Goal: Task Accomplishment & Management: Use online tool/utility

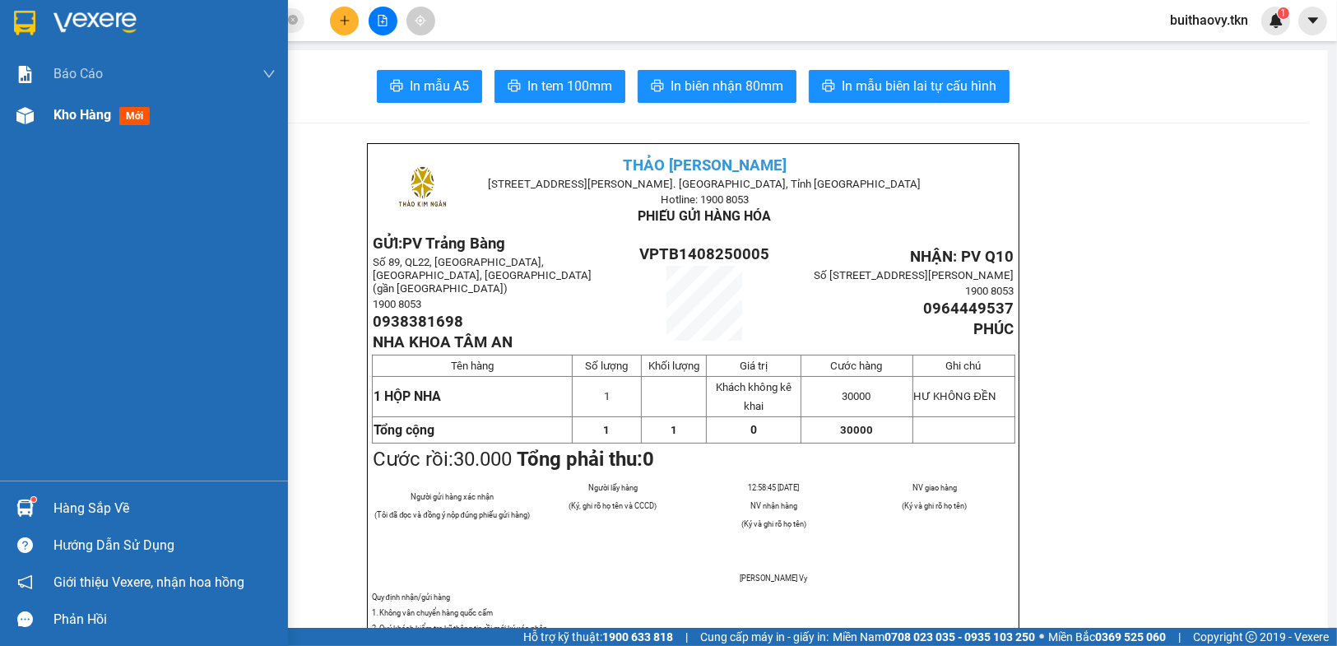
click at [34, 131] on div "Kho hàng mới" at bounding box center [144, 115] width 288 height 41
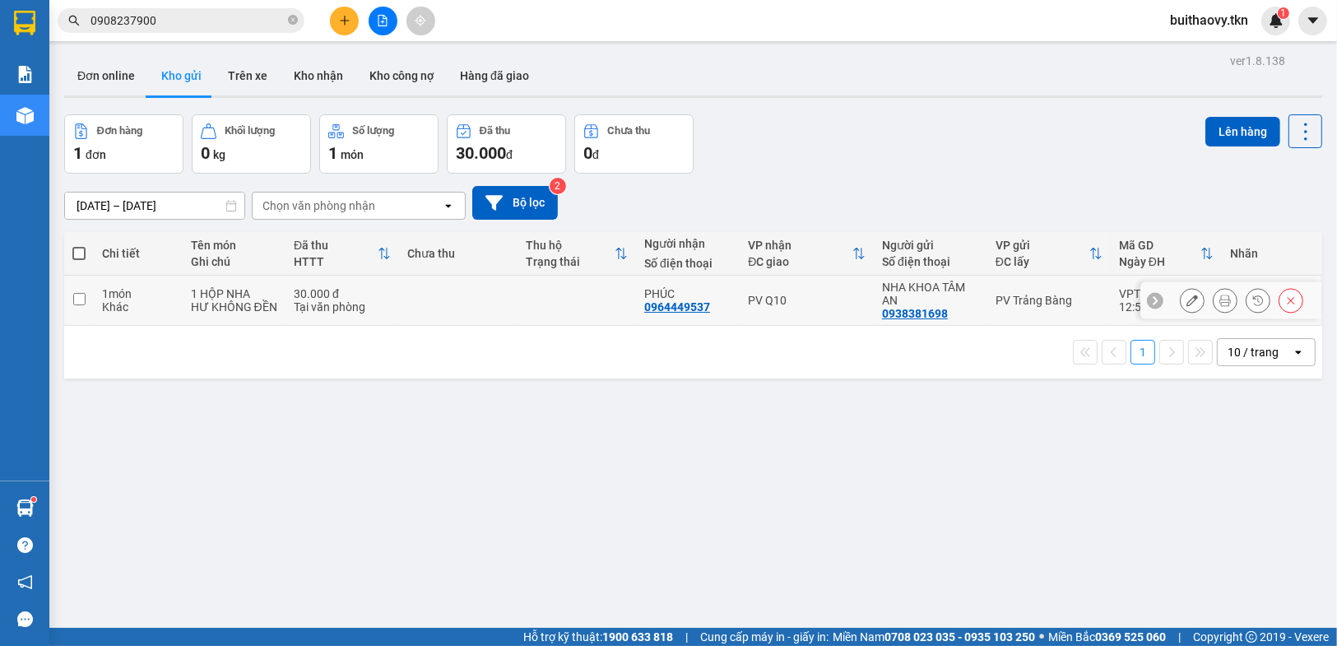
click at [750, 294] on div "PV Q10" at bounding box center [807, 300] width 118 height 13
checkbox input "true"
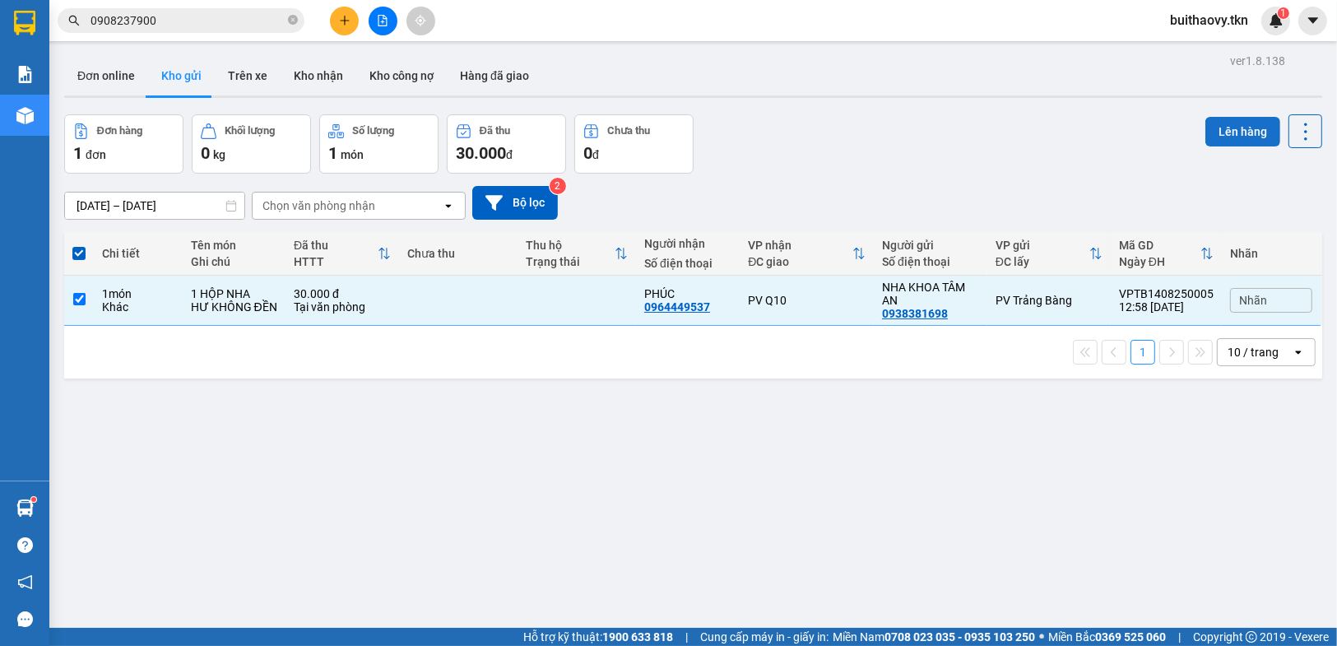
click at [1243, 137] on button "Lên hàng" at bounding box center [1242, 132] width 75 height 30
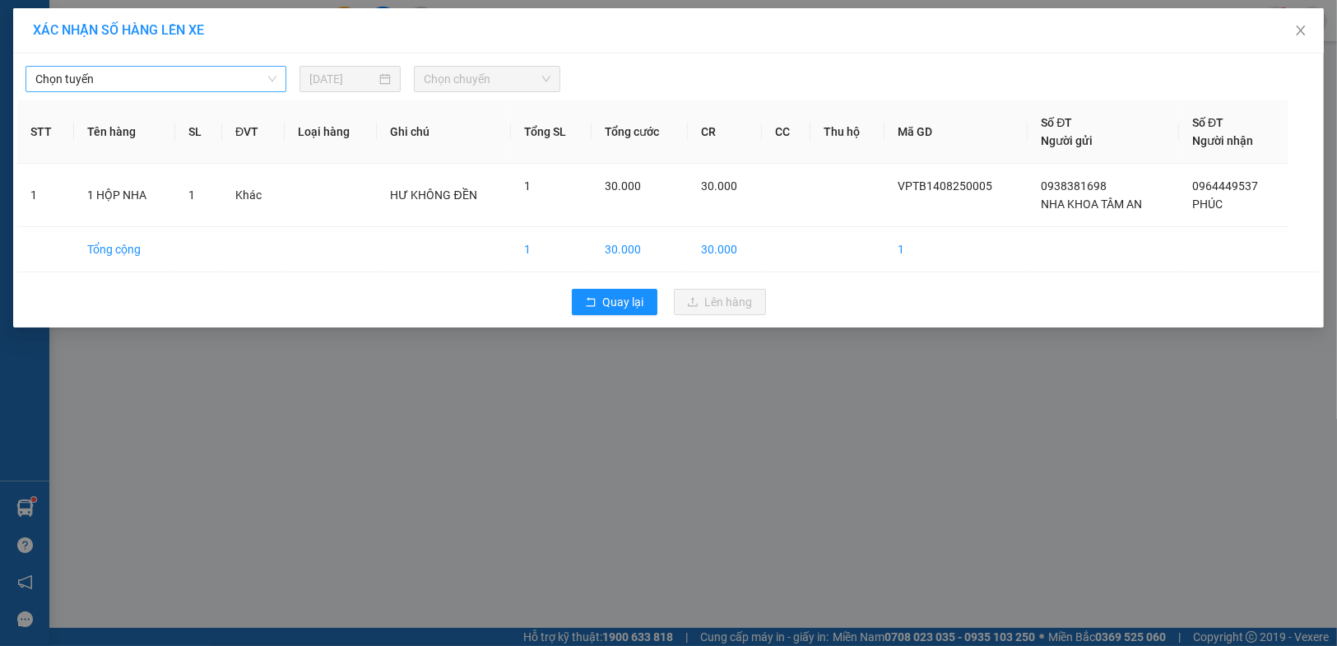
click at [183, 59] on div "Chọn tuyến [DATE] Chọn chuyến" at bounding box center [668, 75] width 1302 height 35
click at [182, 68] on div "Chọn tuyến" at bounding box center [156, 79] width 261 height 26
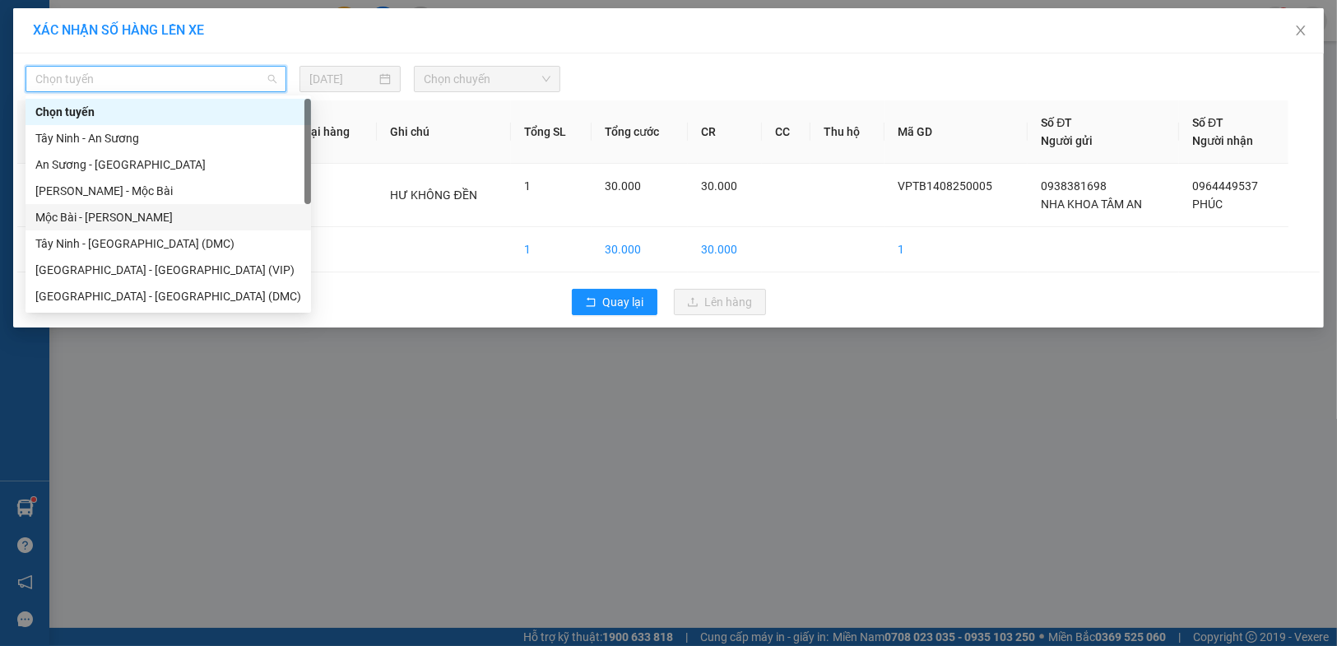
scroll to position [26, 0]
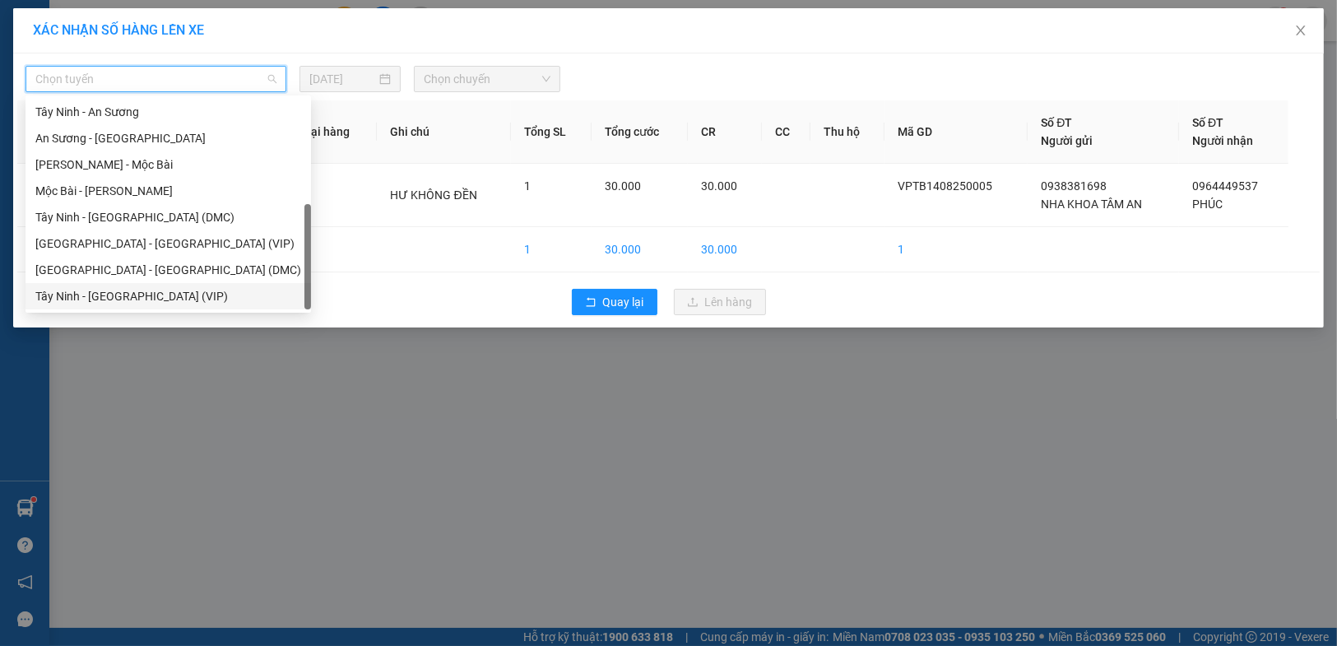
click at [166, 296] on div "Tây Ninh - [GEOGRAPHIC_DATA] (VIP)" at bounding box center [168, 296] width 266 height 18
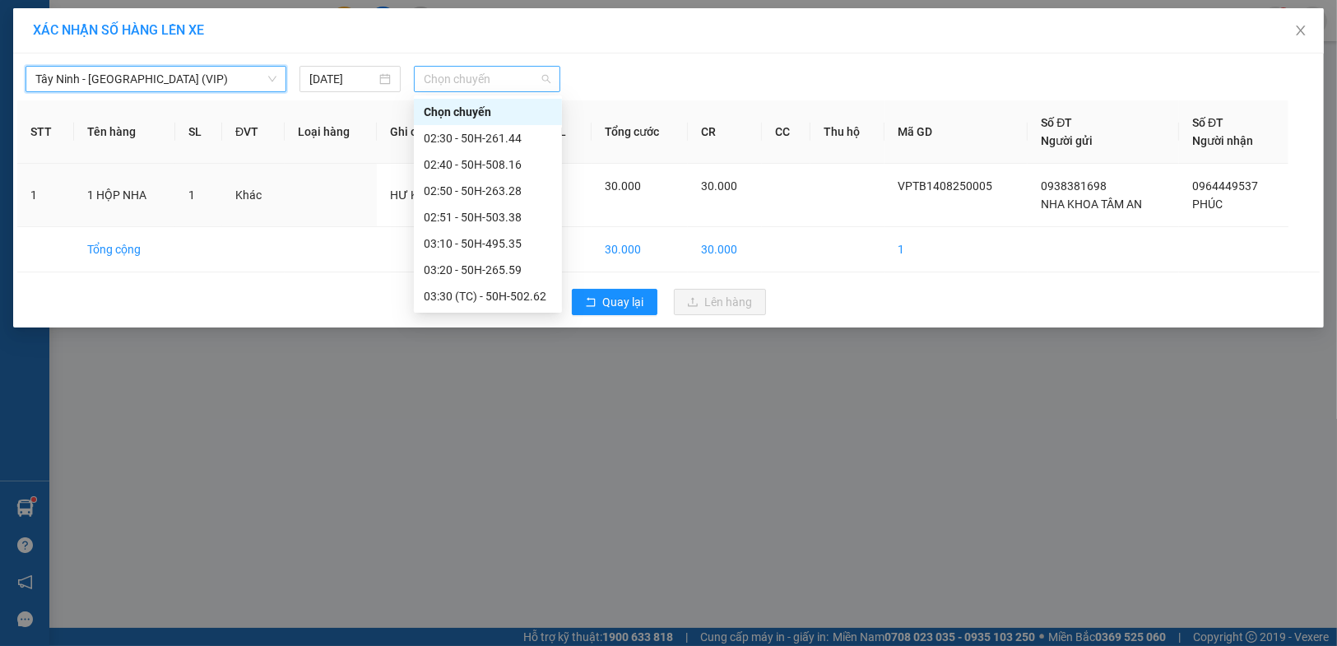
click at [483, 69] on span "Chọn chuyến" at bounding box center [487, 79] width 127 height 25
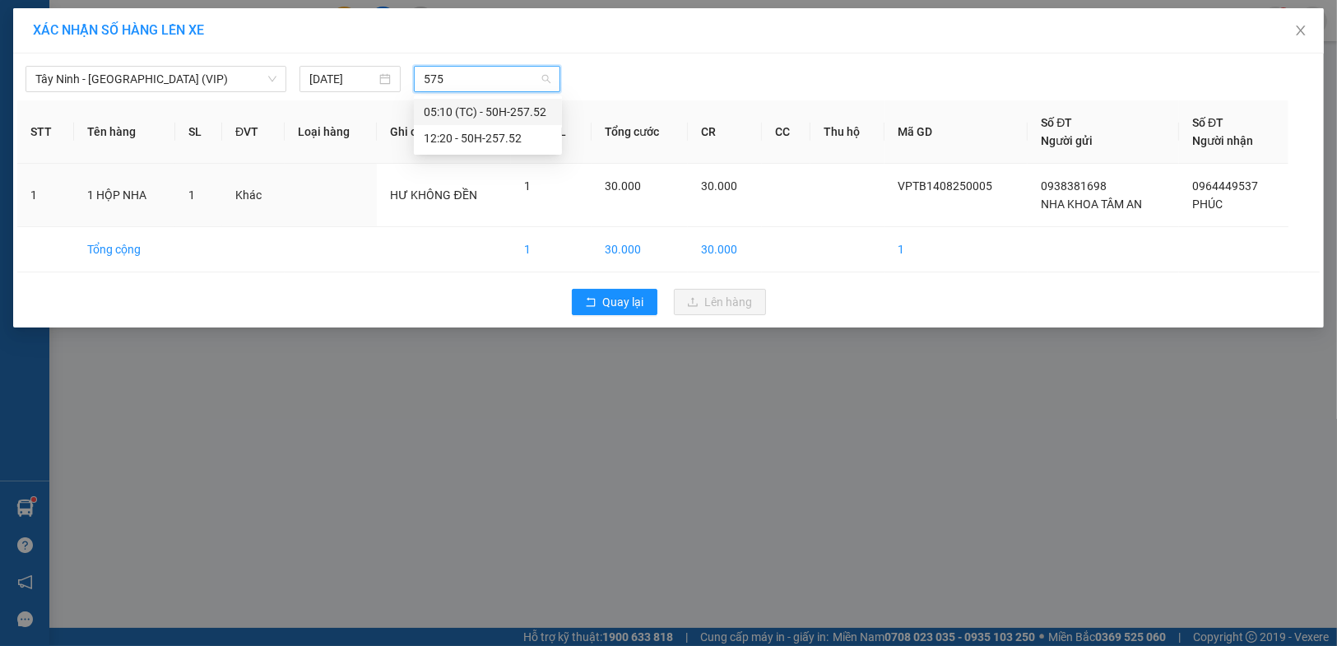
type input "5752"
click at [472, 126] on div "12:20 - 50H-257.52" at bounding box center [488, 138] width 148 height 26
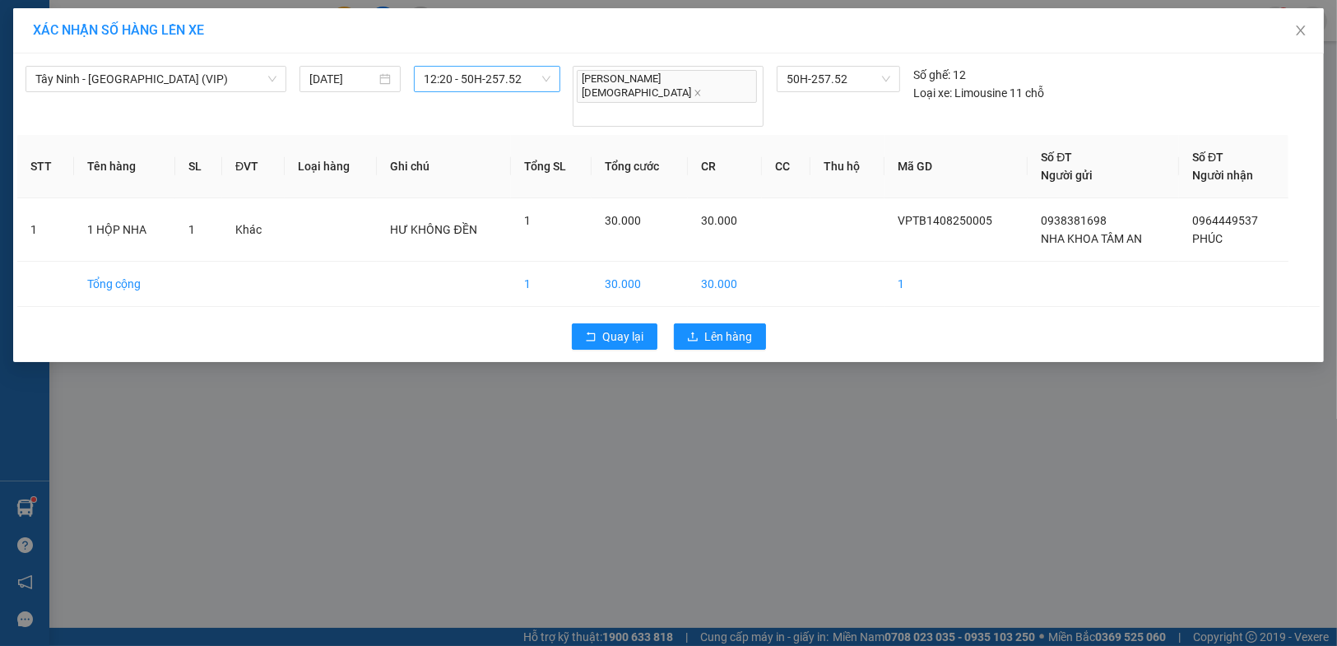
click at [738, 324] on div "Quay lại Lên hàng" at bounding box center [668, 336] width 1302 height 43
click at [734, 327] on span "Lên hàng" at bounding box center [729, 336] width 48 height 18
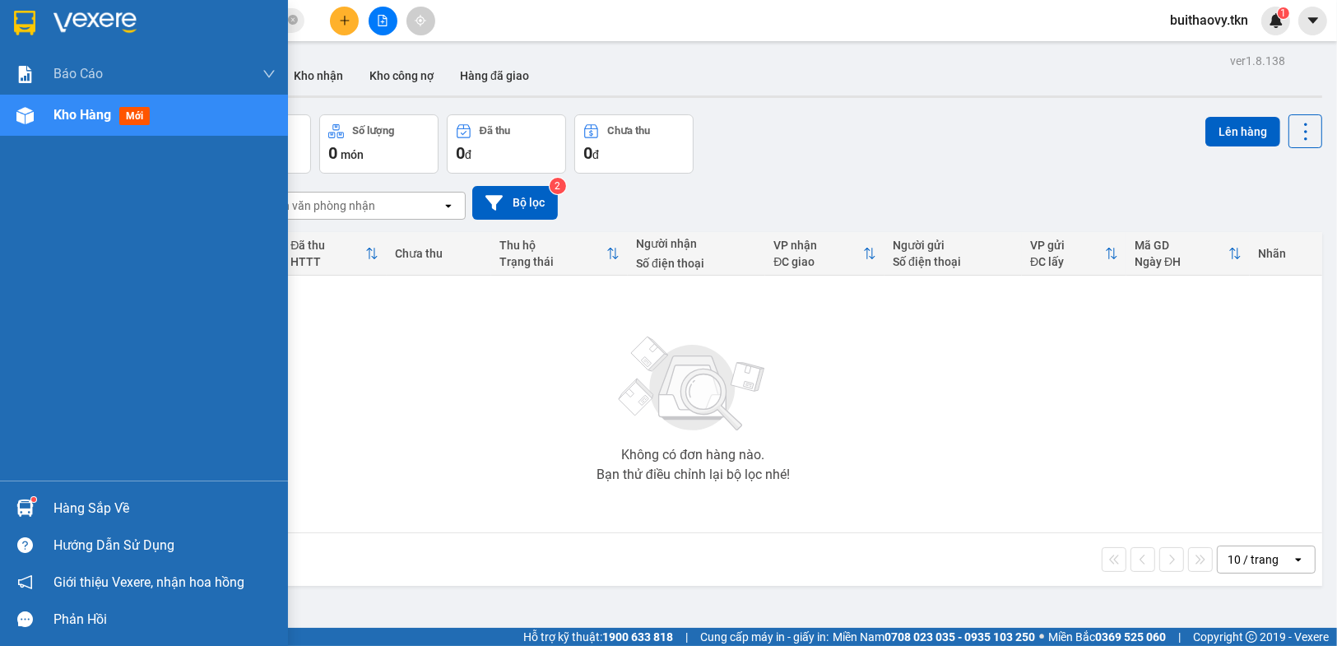
click at [36, 510] on div at bounding box center [25, 508] width 29 height 29
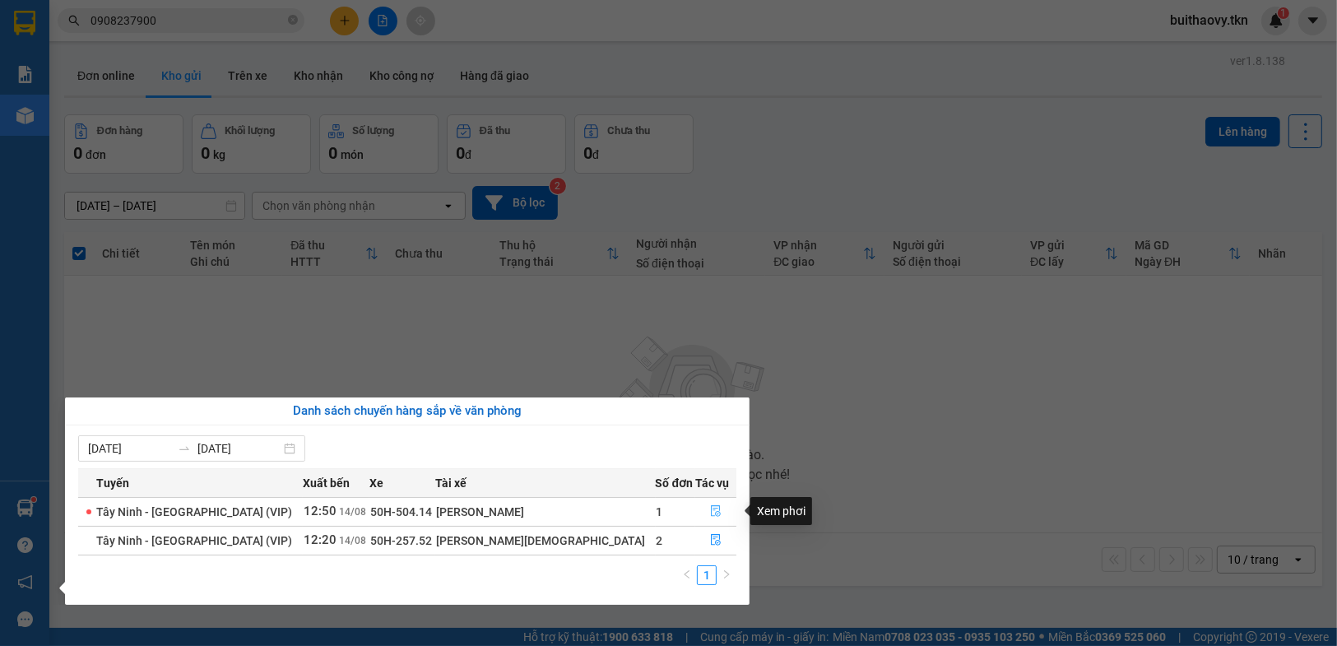
click at [711, 512] on icon "file-done" at bounding box center [716, 511] width 10 height 12
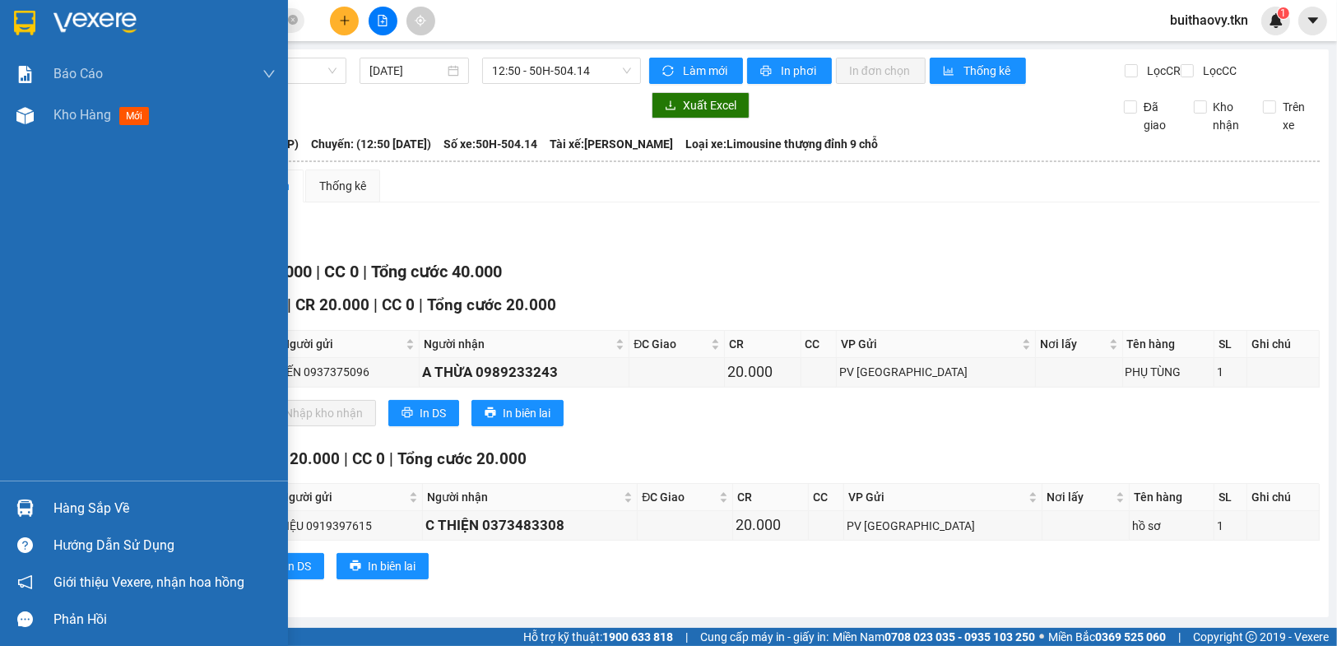
click at [5, 498] on div "Hàng sắp về" at bounding box center [144, 508] width 288 height 37
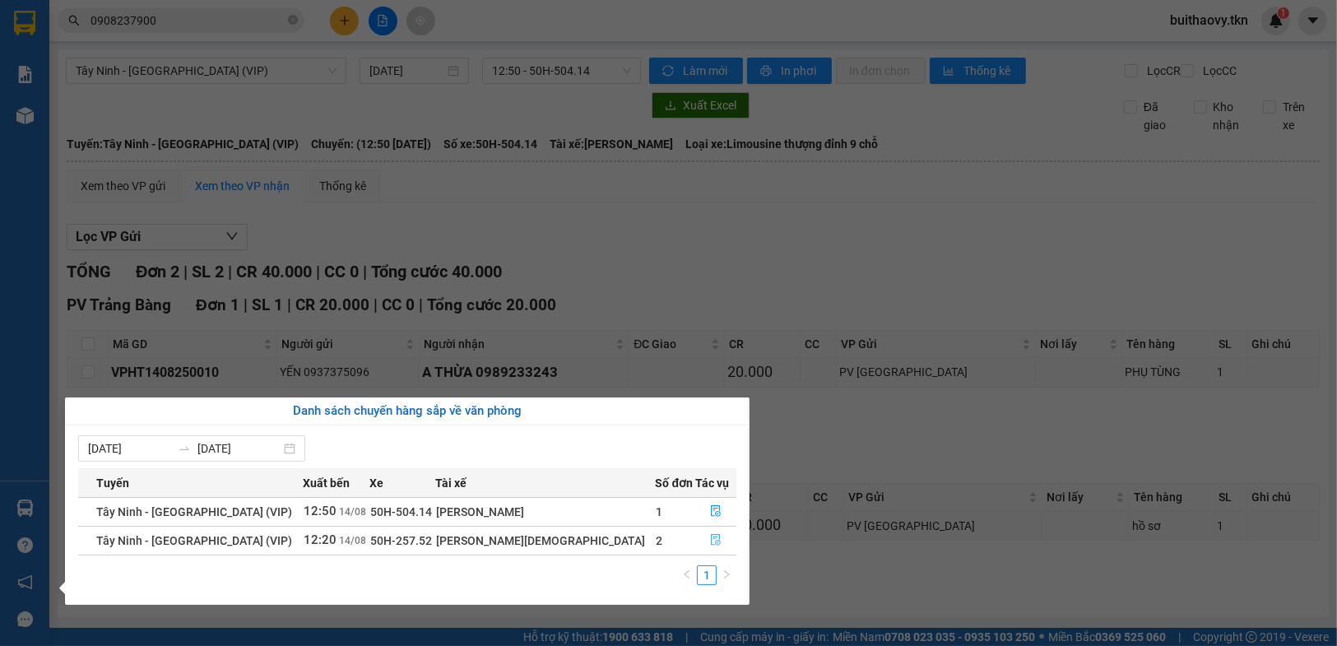
click at [696, 545] on button "button" at bounding box center [715, 540] width 39 height 26
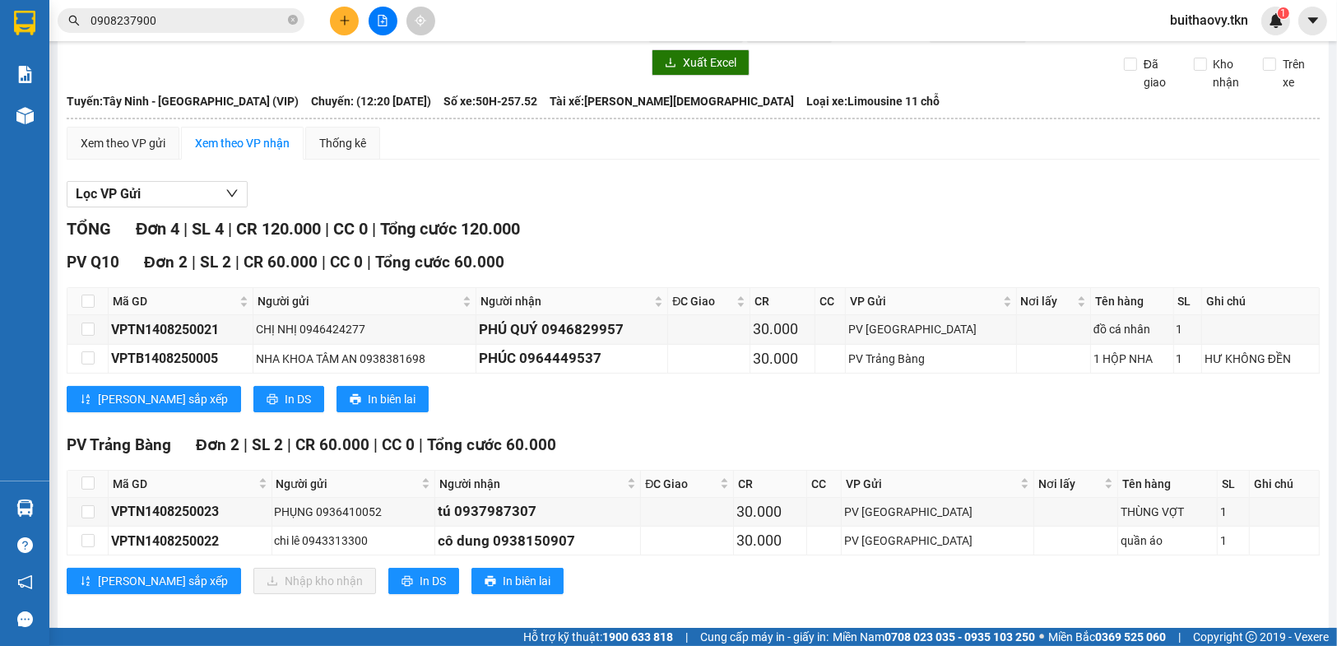
scroll to position [67, 0]
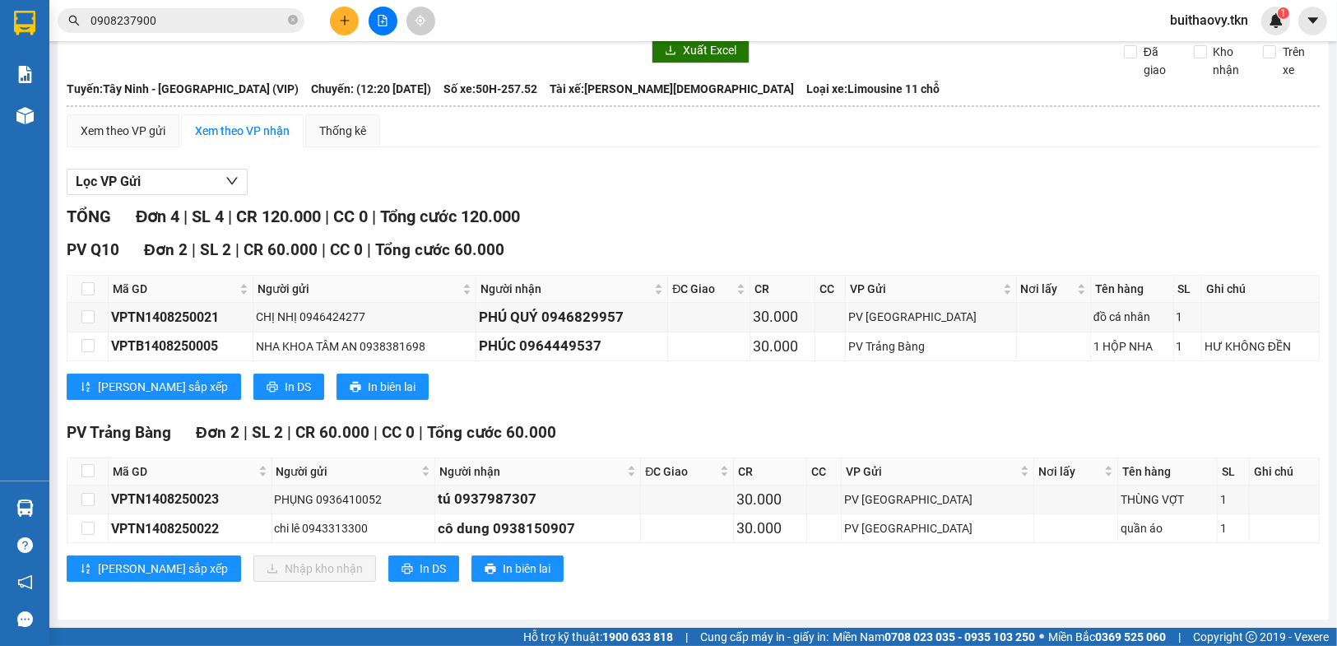
click at [96, 466] on th at bounding box center [87, 471] width 41 height 27
click at [91, 472] on input "checkbox" at bounding box center [87, 470] width 13 height 13
checkbox input "true"
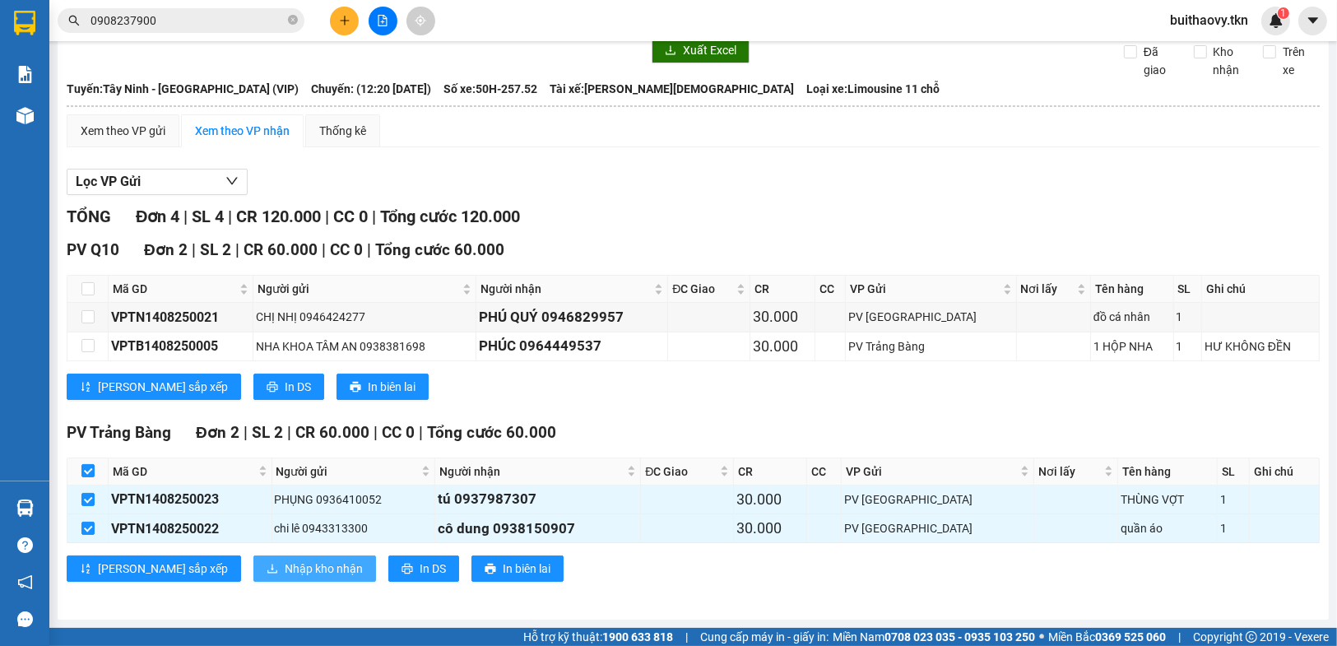
click at [280, 578] on button "Nhập kho nhận" at bounding box center [314, 568] width 123 height 26
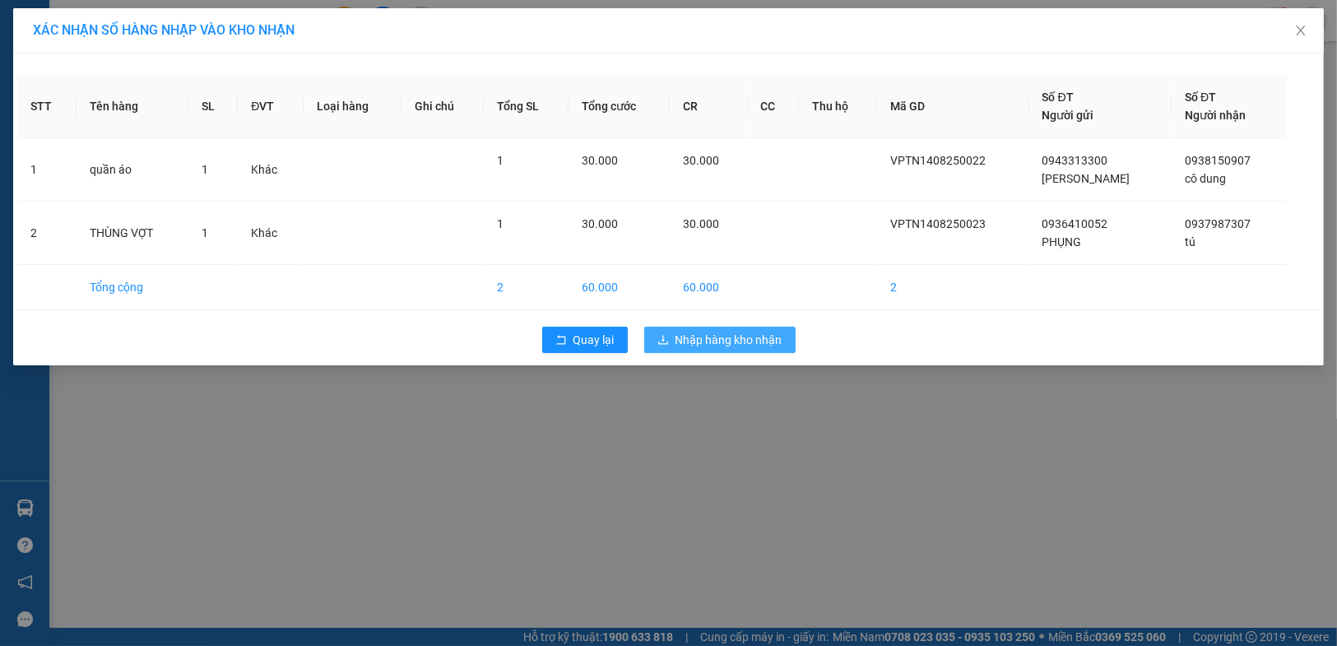
click at [745, 327] on button "Nhập hàng kho nhận" at bounding box center [719, 340] width 151 height 26
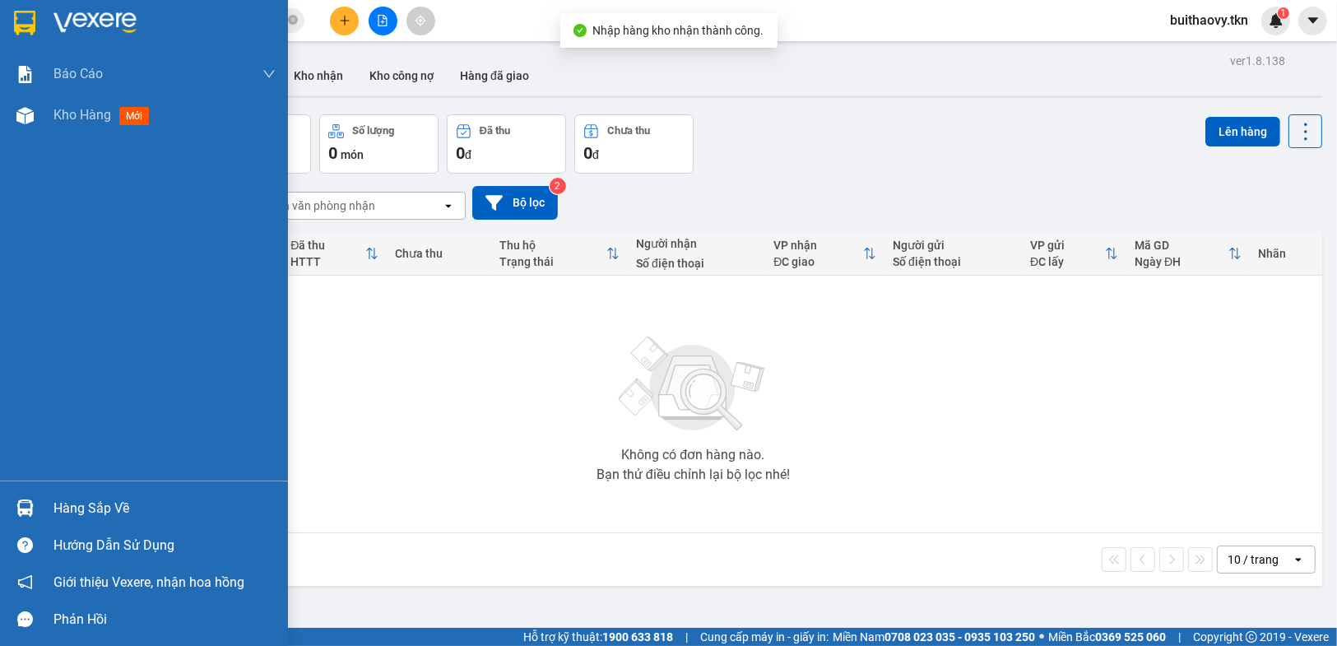
click at [16, 499] on img at bounding box center [24, 507] width 17 height 17
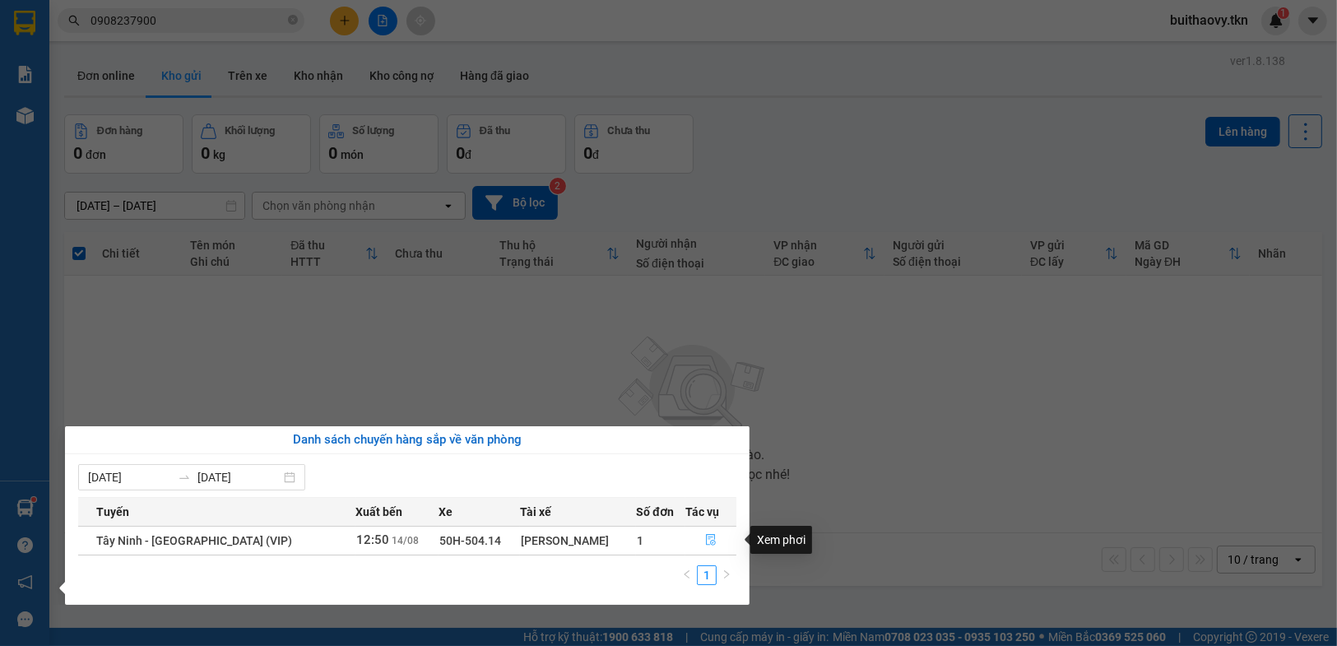
click at [705, 534] on icon "file-done" at bounding box center [711, 540] width 12 height 12
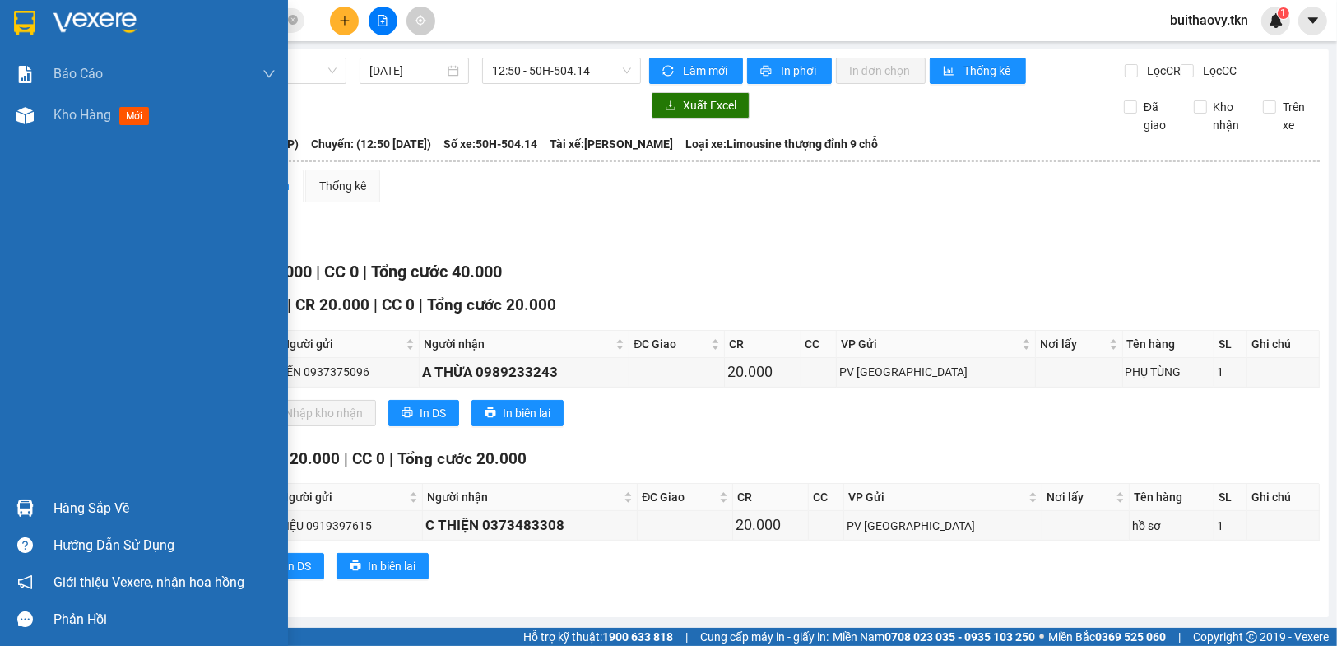
drag, startPoint x: 99, startPoint y: 512, endPoint x: 124, endPoint y: 510, distance: 25.6
click at [100, 510] on div "Hàng sắp về" at bounding box center [164, 508] width 222 height 25
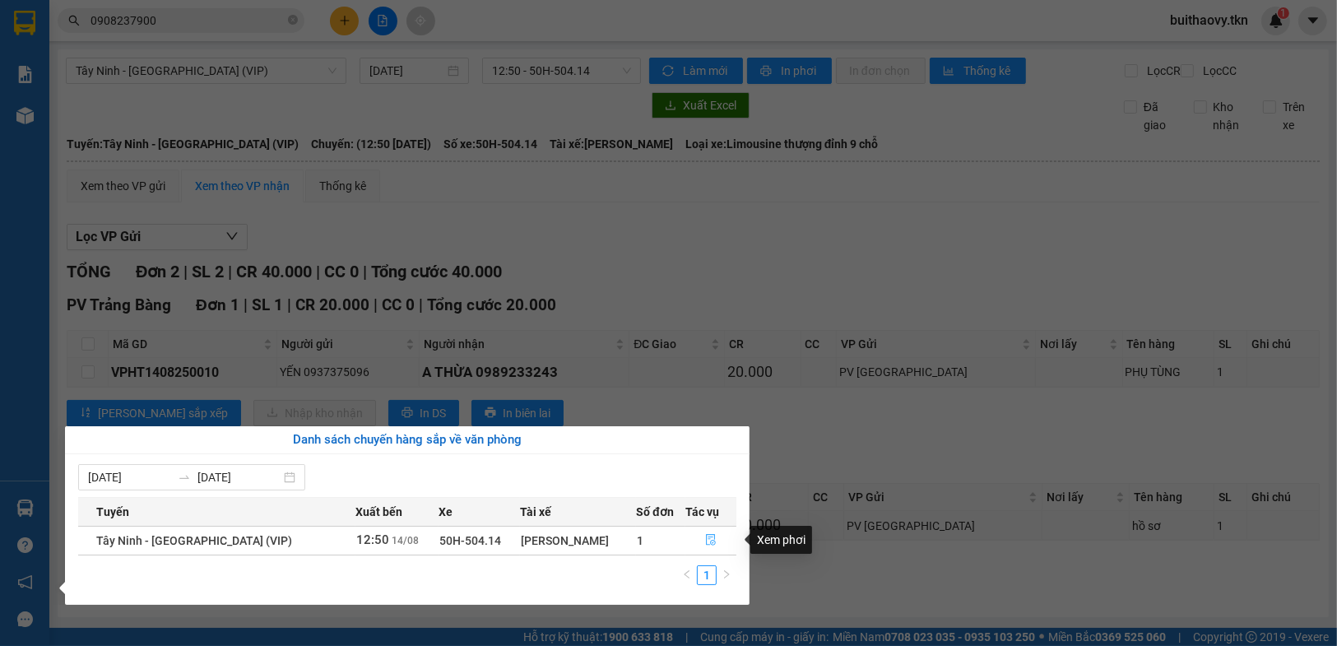
click at [698, 536] on button "button" at bounding box center [710, 540] width 49 height 26
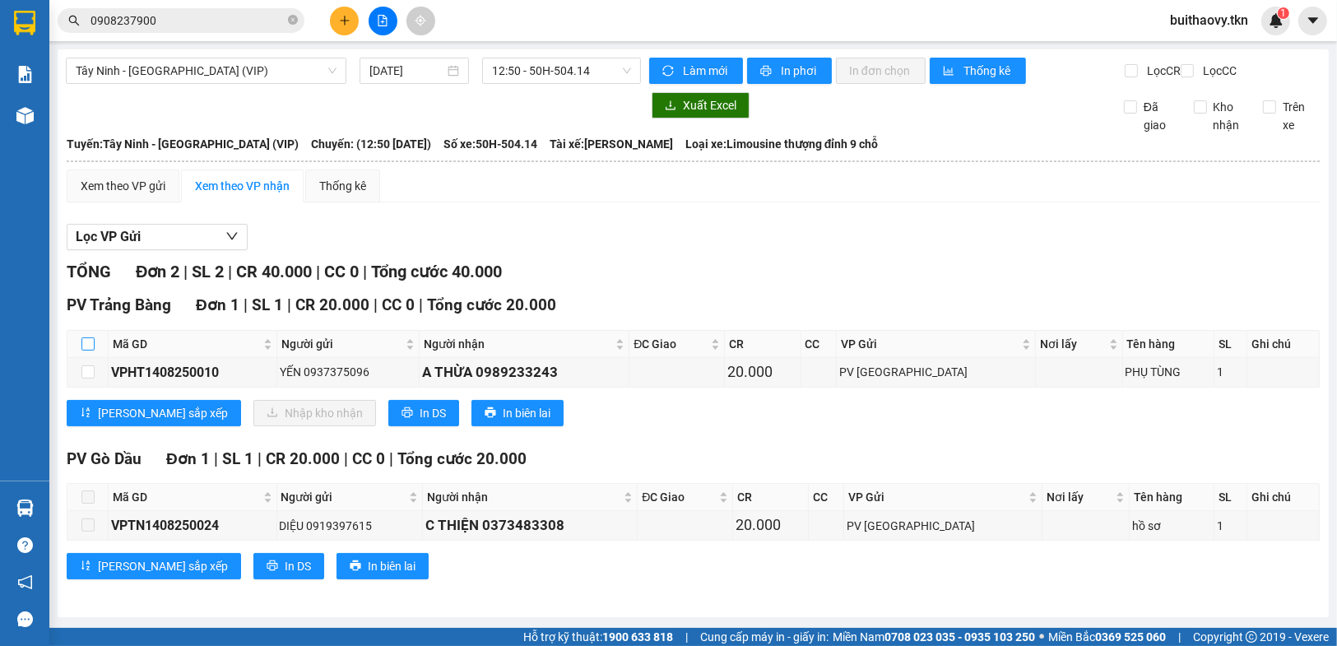
click at [86, 350] on input "checkbox" at bounding box center [87, 343] width 13 height 13
checkbox input "true"
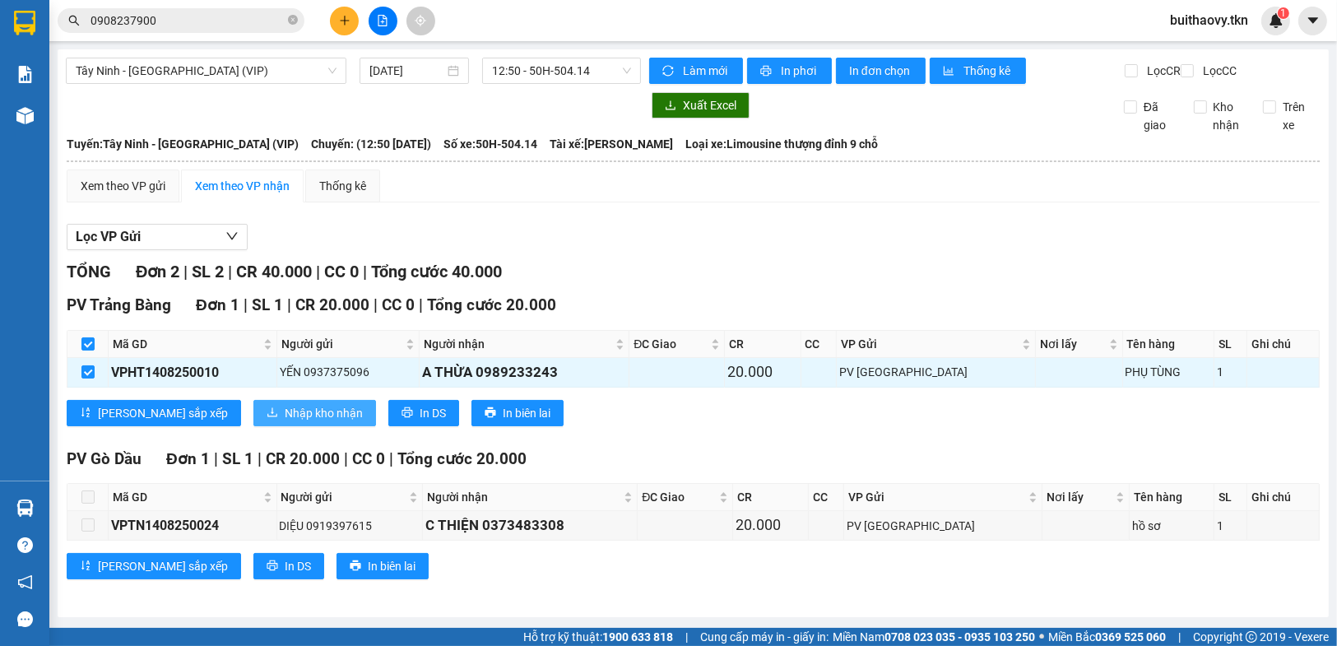
click at [285, 422] on span "Nhập kho nhận" at bounding box center [324, 413] width 78 height 18
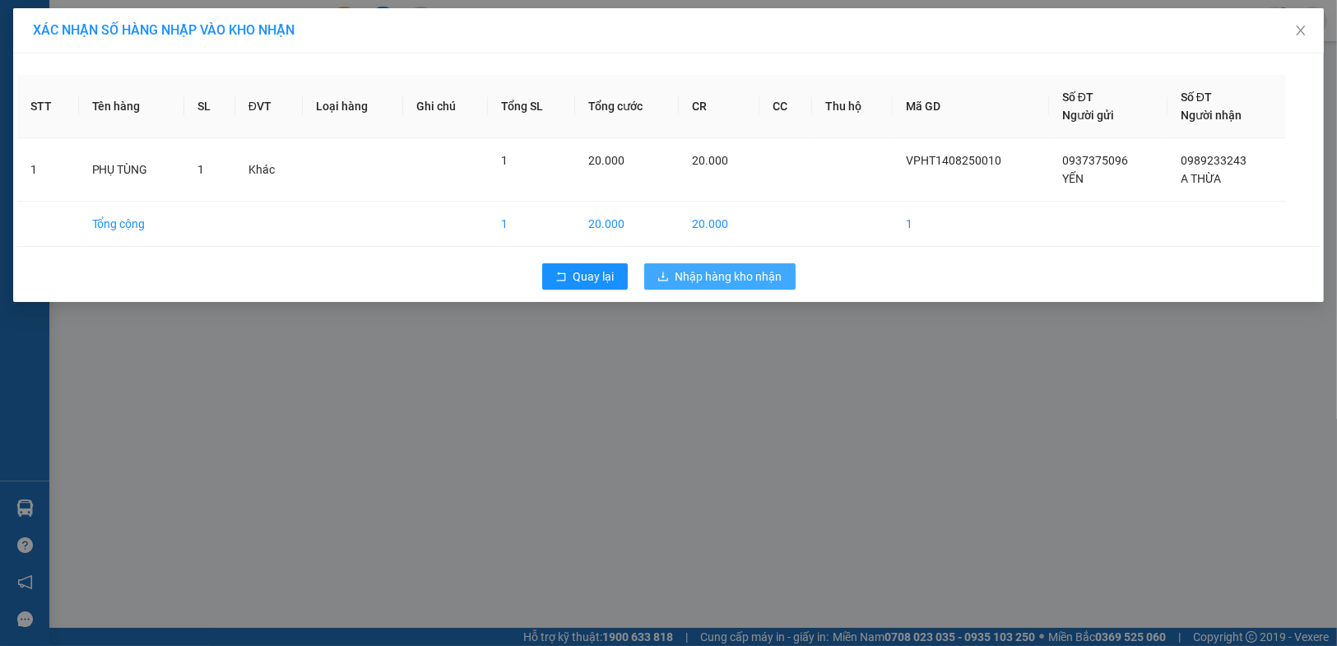
click at [734, 272] on span "Nhập hàng kho nhận" at bounding box center [728, 276] width 107 height 18
